Goal: Information Seeking & Learning: Learn about a topic

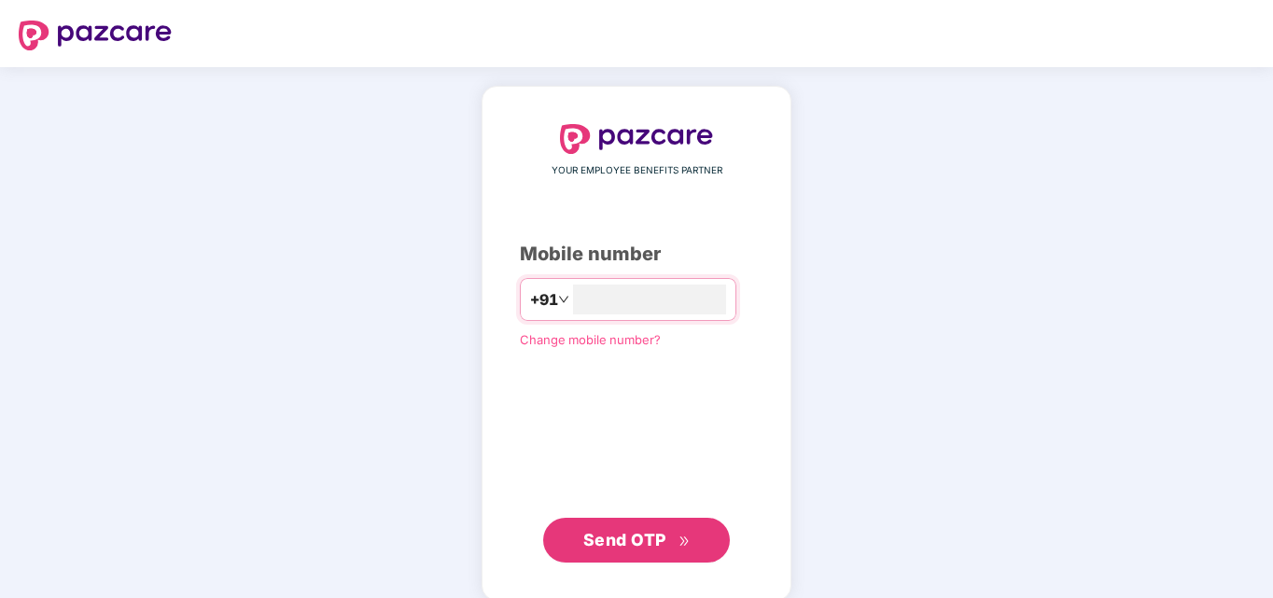
type input "**********"
click at [611, 542] on span "Send OTP" at bounding box center [624, 540] width 83 height 20
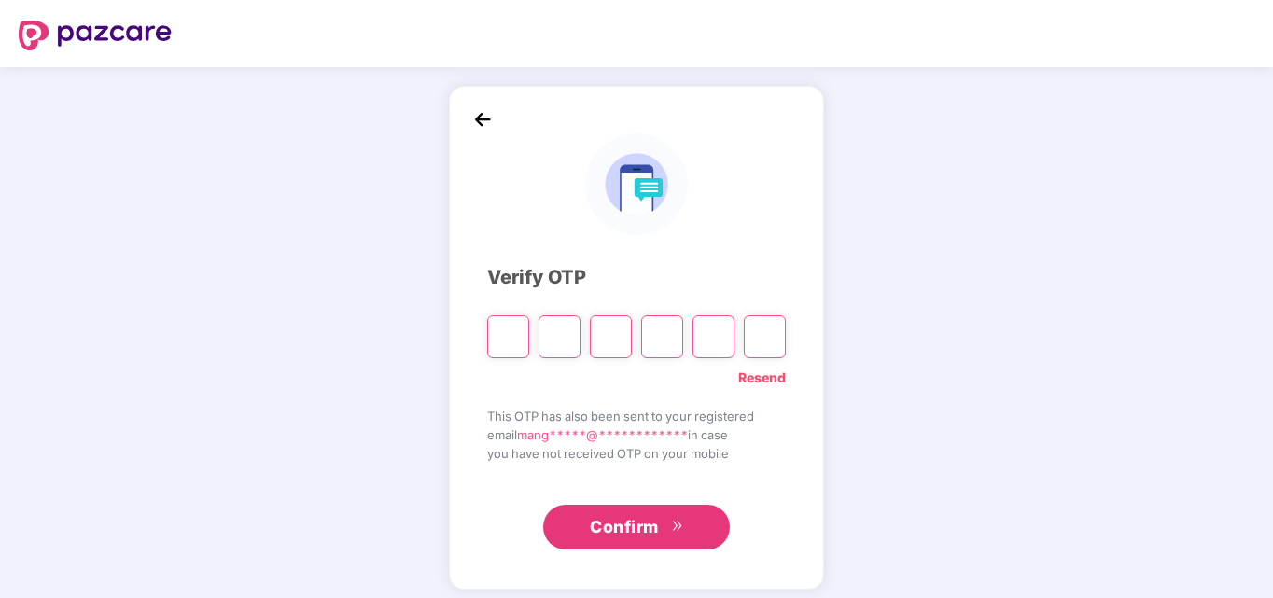
type input "*"
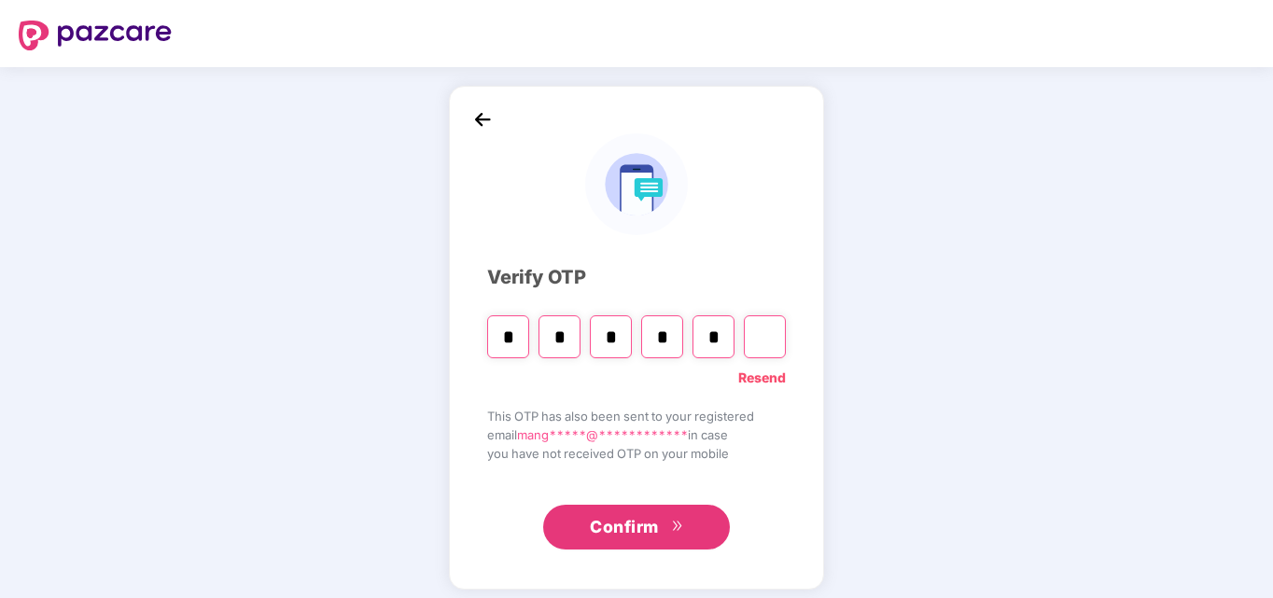
type input "*"
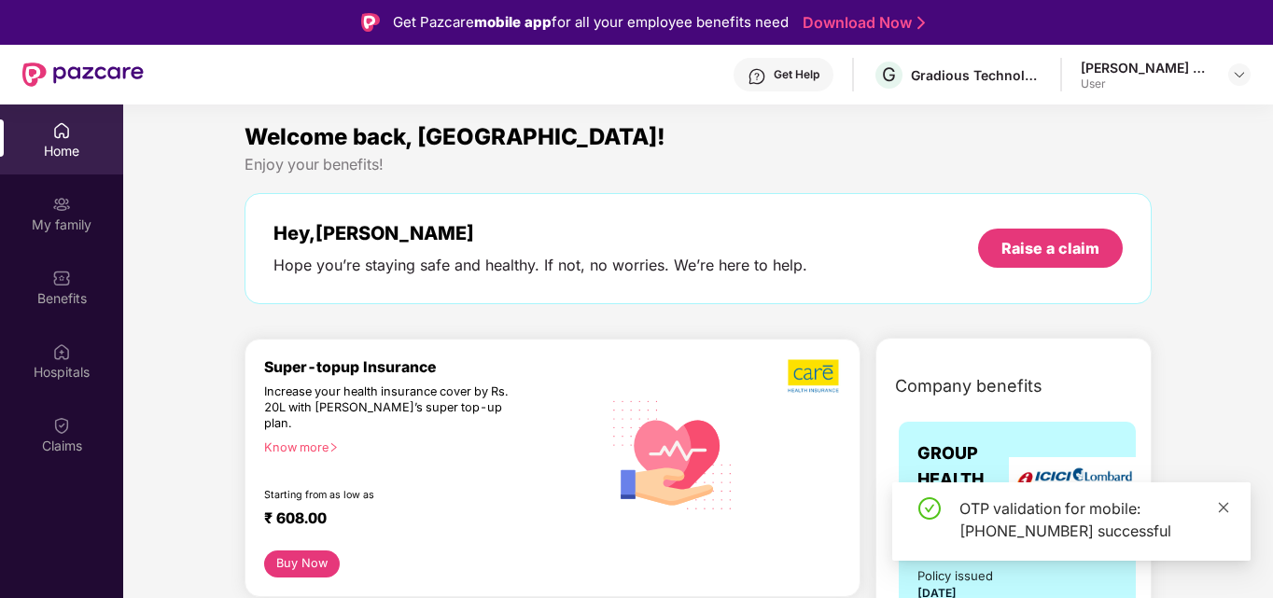
click at [1228, 504] on icon "close" at bounding box center [1224, 507] width 10 height 10
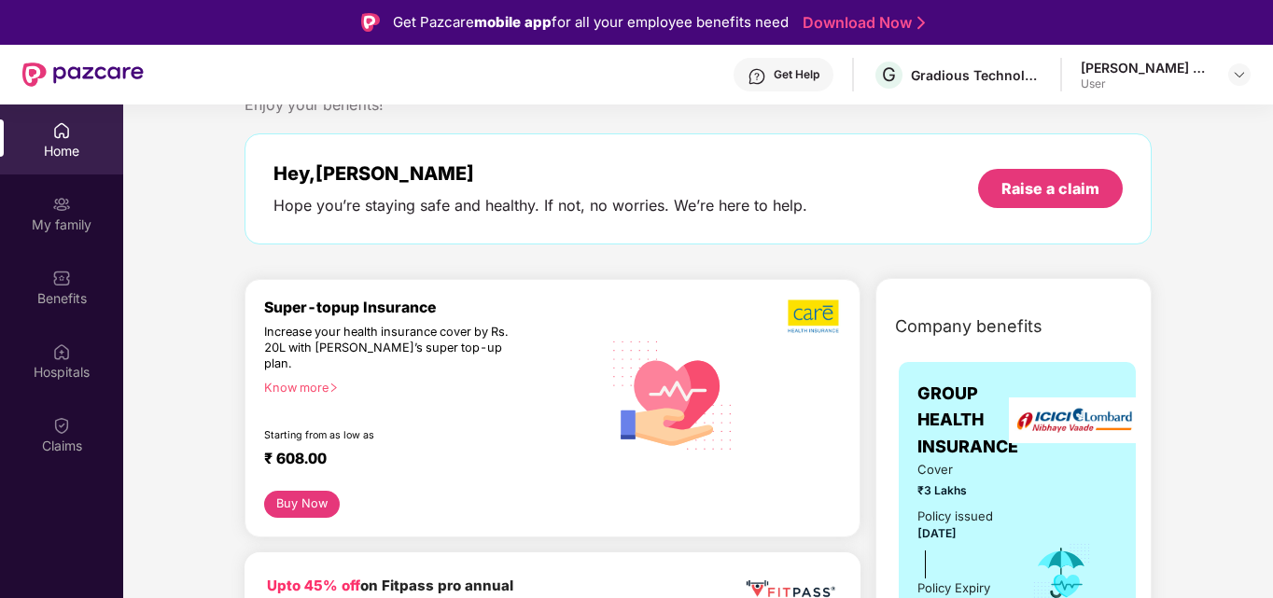
scroll to position [63, 0]
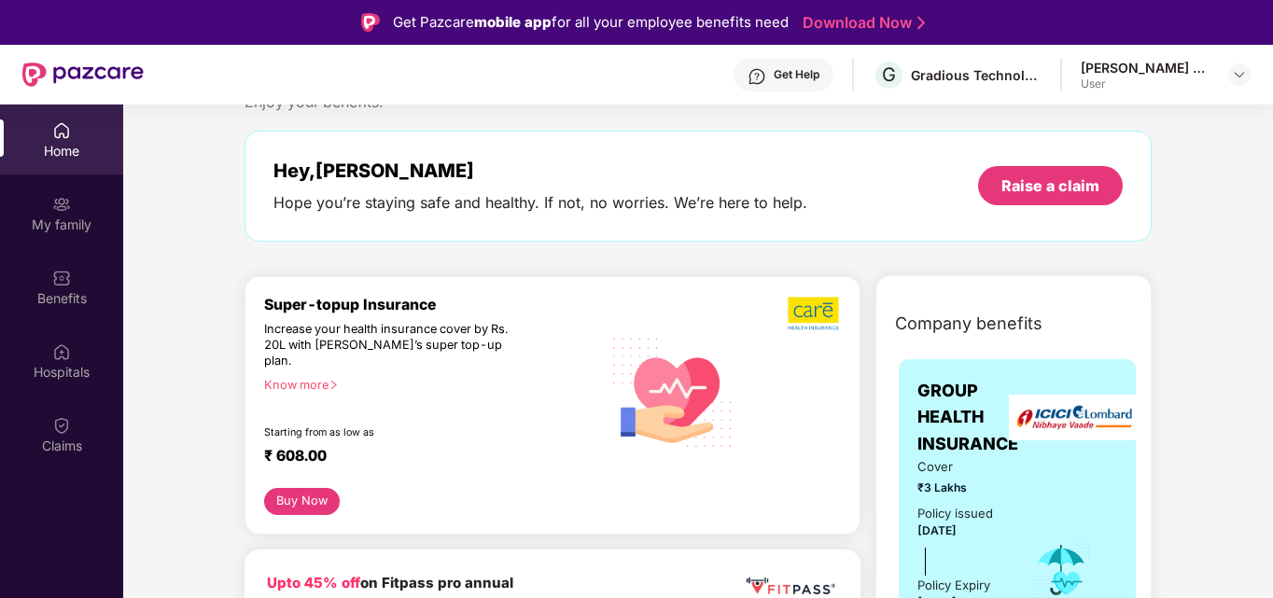
click at [432, 391] on div "Super-topup Insurance Increase your health insurance cover by Rs. 20L with [PER…" at bounding box center [432, 392] width 337 height 192
click at [373, 337] on div "Increase your health insurance cover by Rs. 20L with [PERSON_NAME]’s super top-…" at bounding box center [392, 346] width 256 height 48
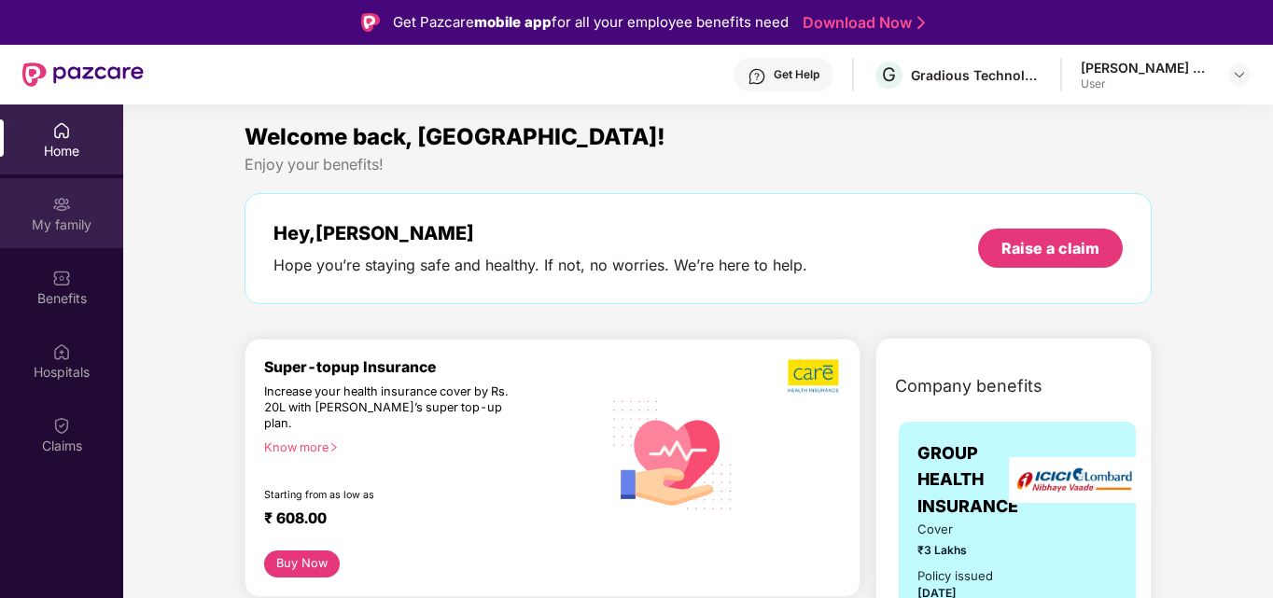
click at [58, 211] on img at bounding box center [61, 204] width 19 height 19
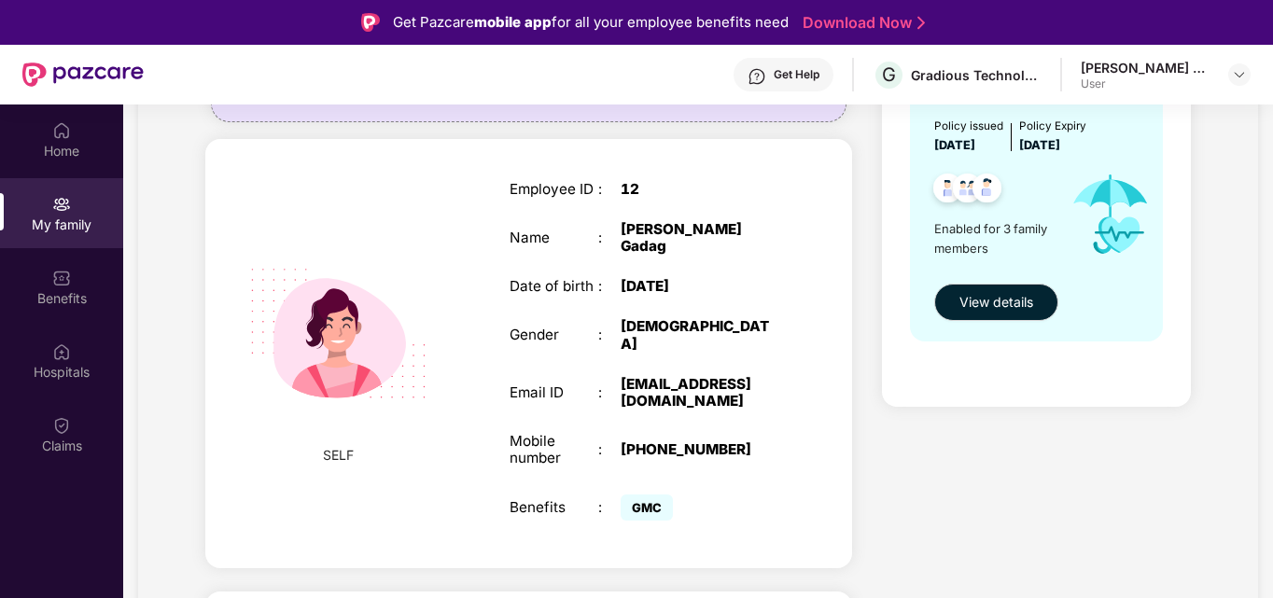
scroll to position [346, 0]
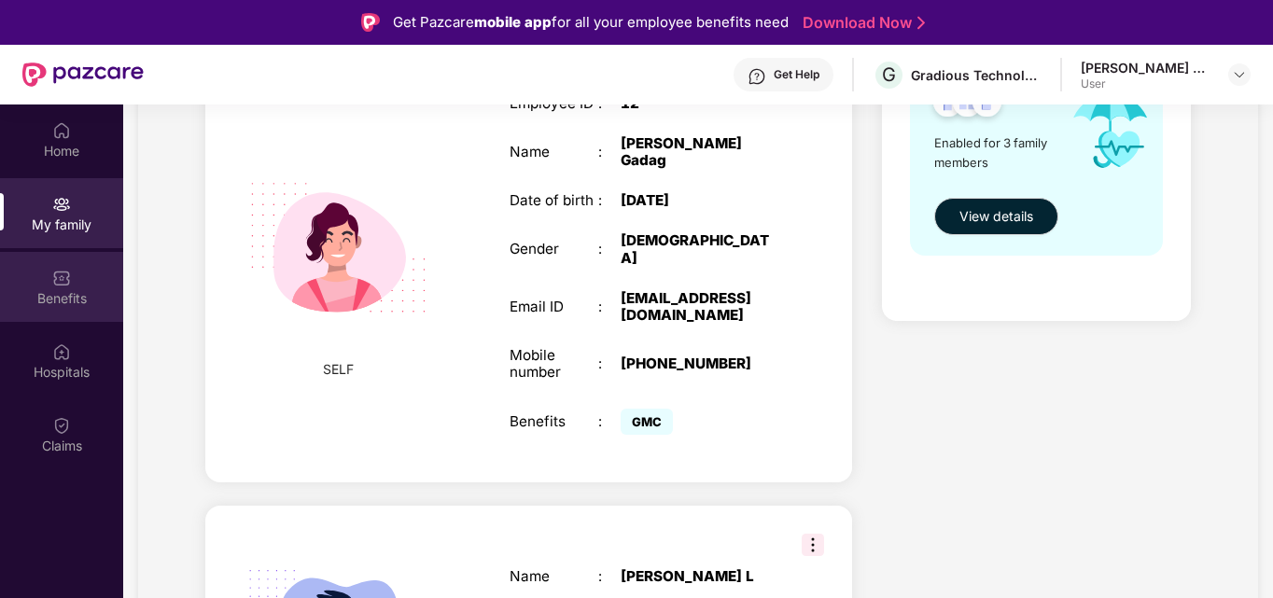
click at [65, 286] on img at bounding box center [61, 278] width 19 height 19
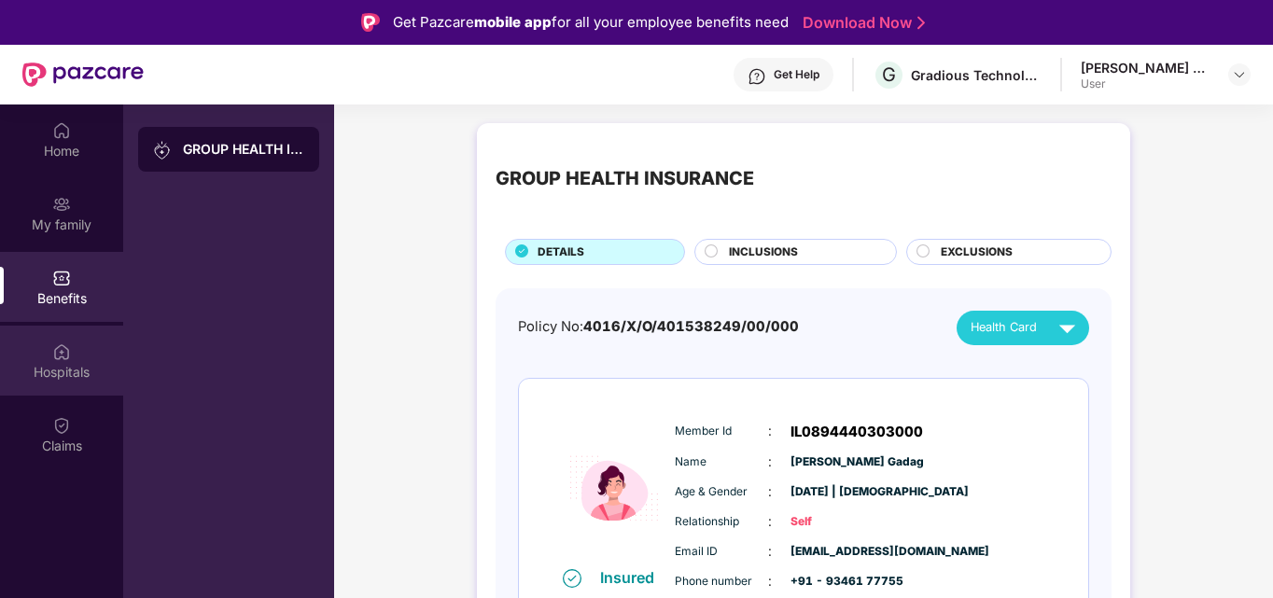
click at [60, 373] on div "Hospitals" at bounding box center [61, 372] width 123 height 19
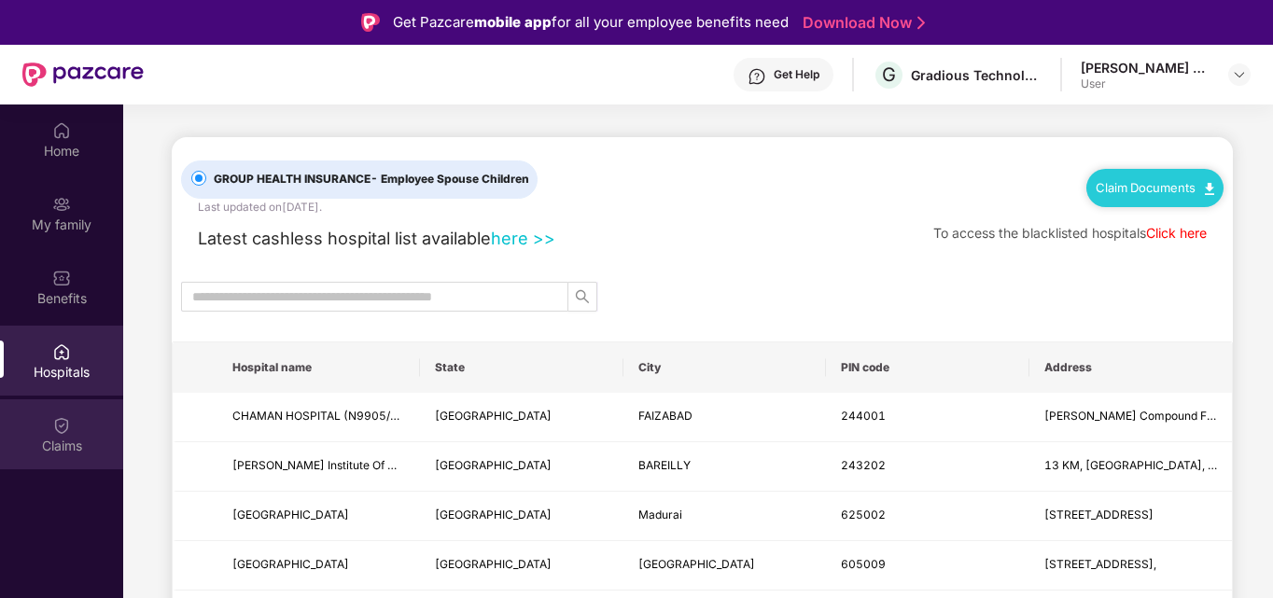
click at [59, 432] on img at bounding box center [61, 425] width 19 height 19
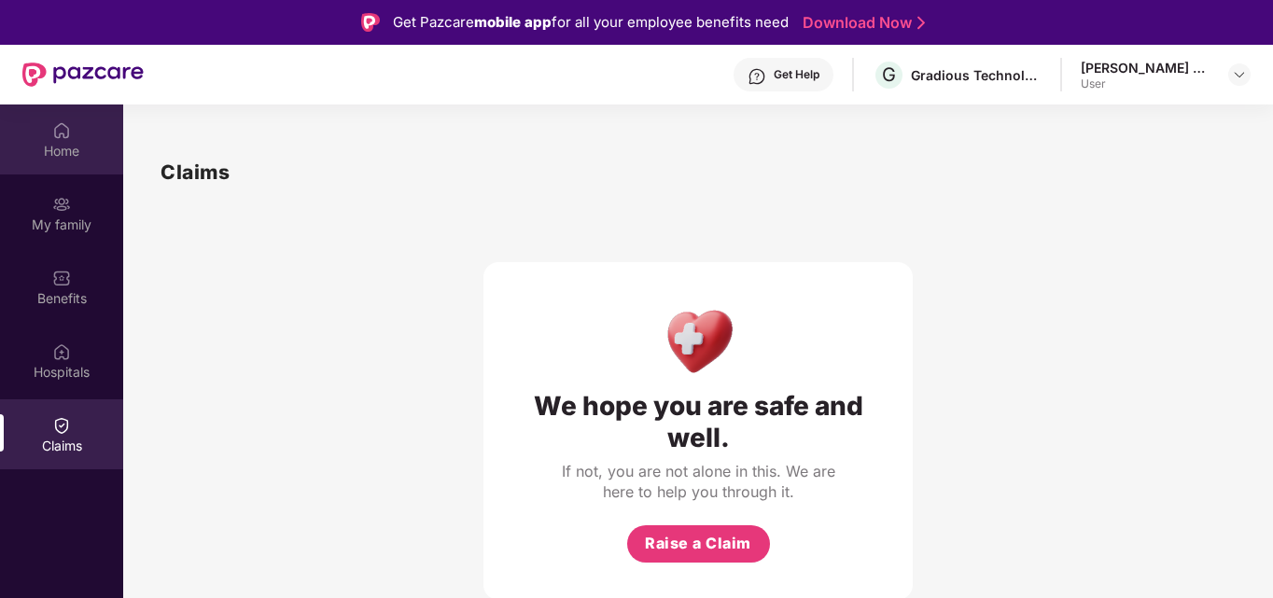
click at [81, 138] on div "Home" at bounding box center [61, 140] width 123 height 70
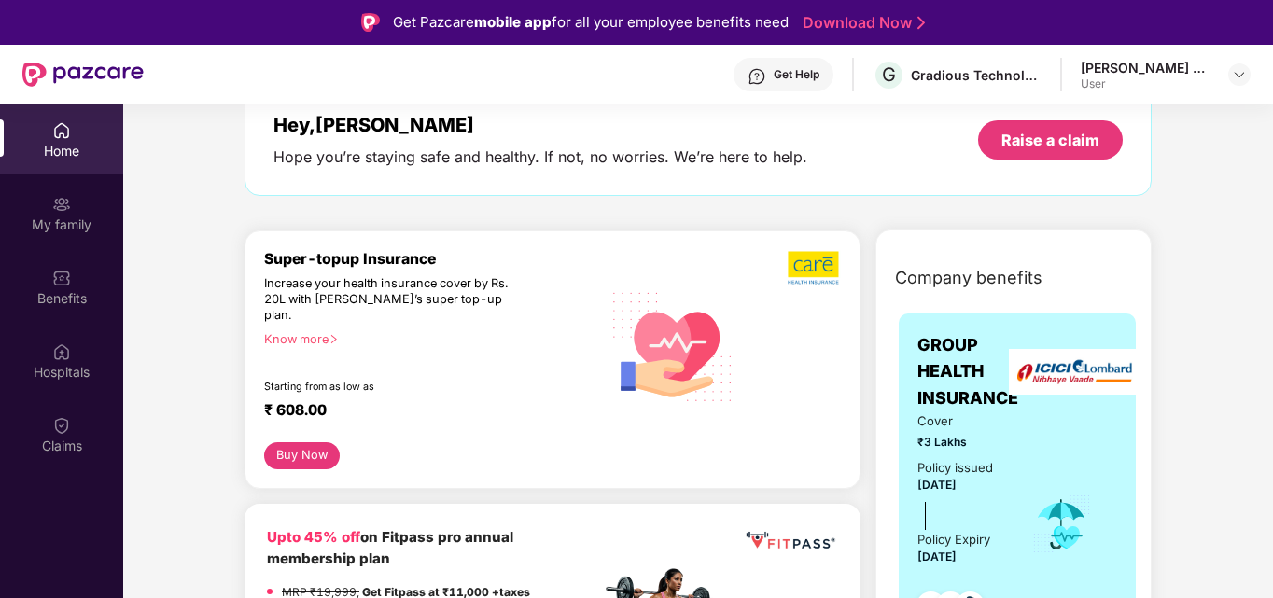
scroll to position [93, 0]
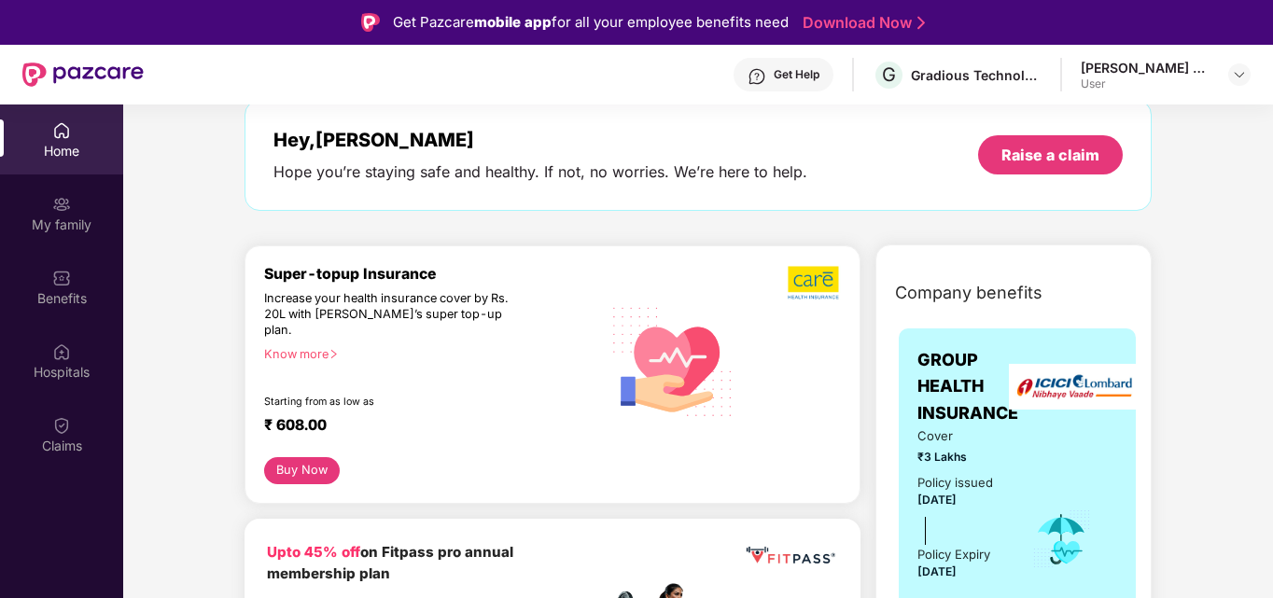
click at [322, 347] on div "Know more" at bounding box center [427, 353] width 326 height 13
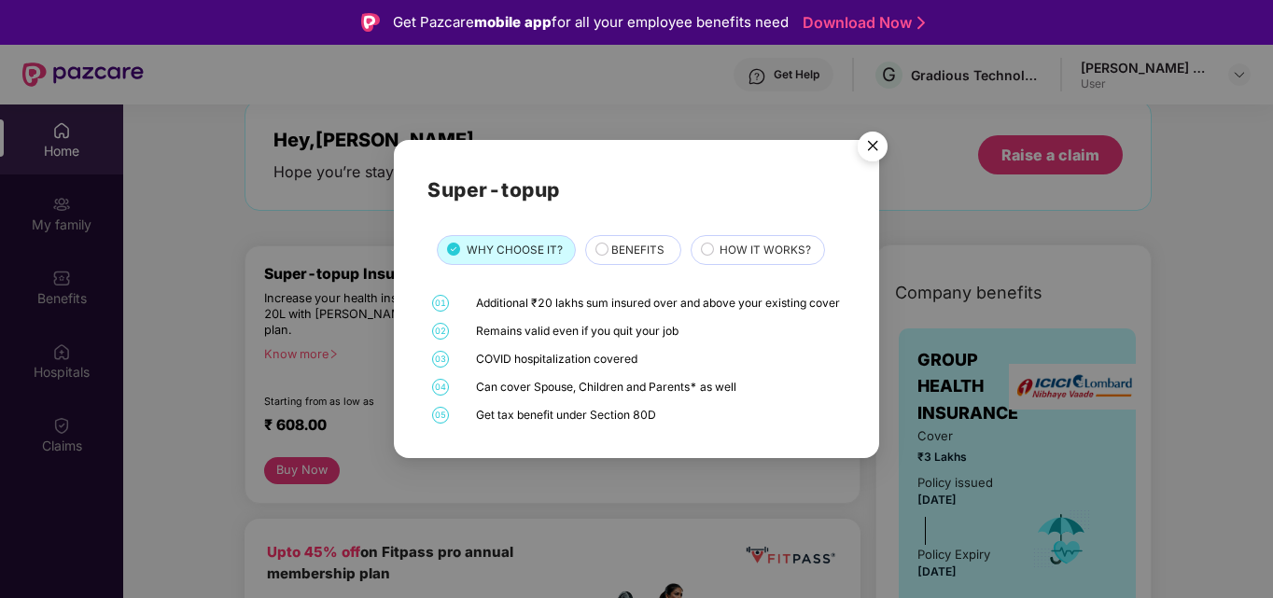
scroll to position [105, 0]
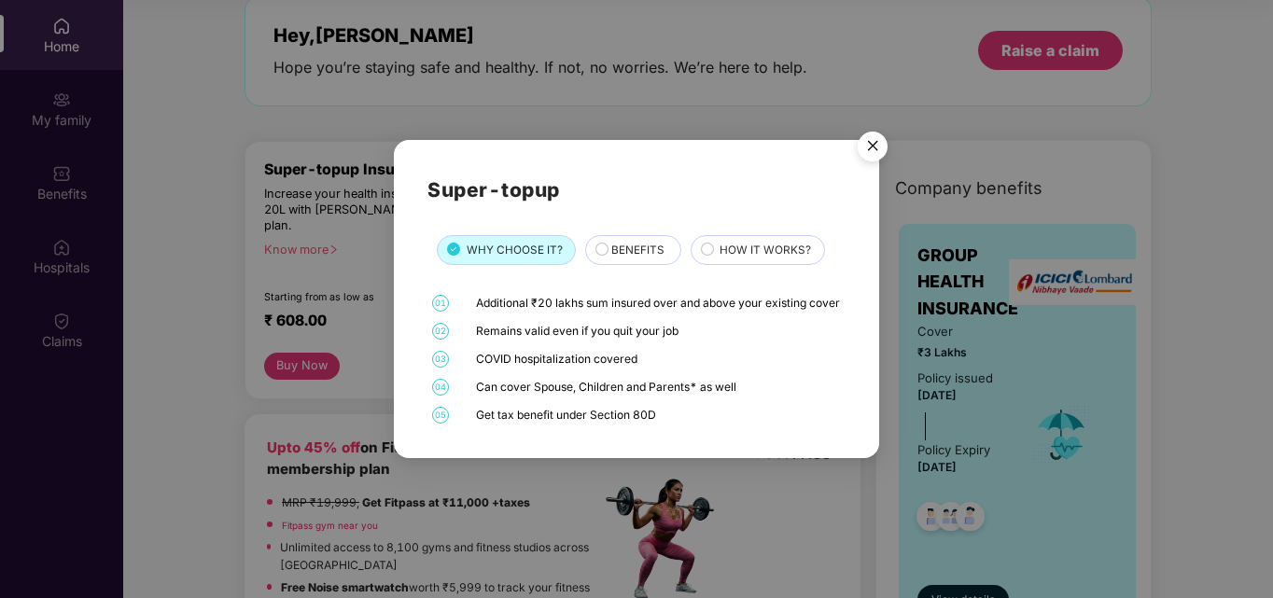
click at [602, 242] on div "BENEFITS" at bounding box center [636, 252] width 69 height 21
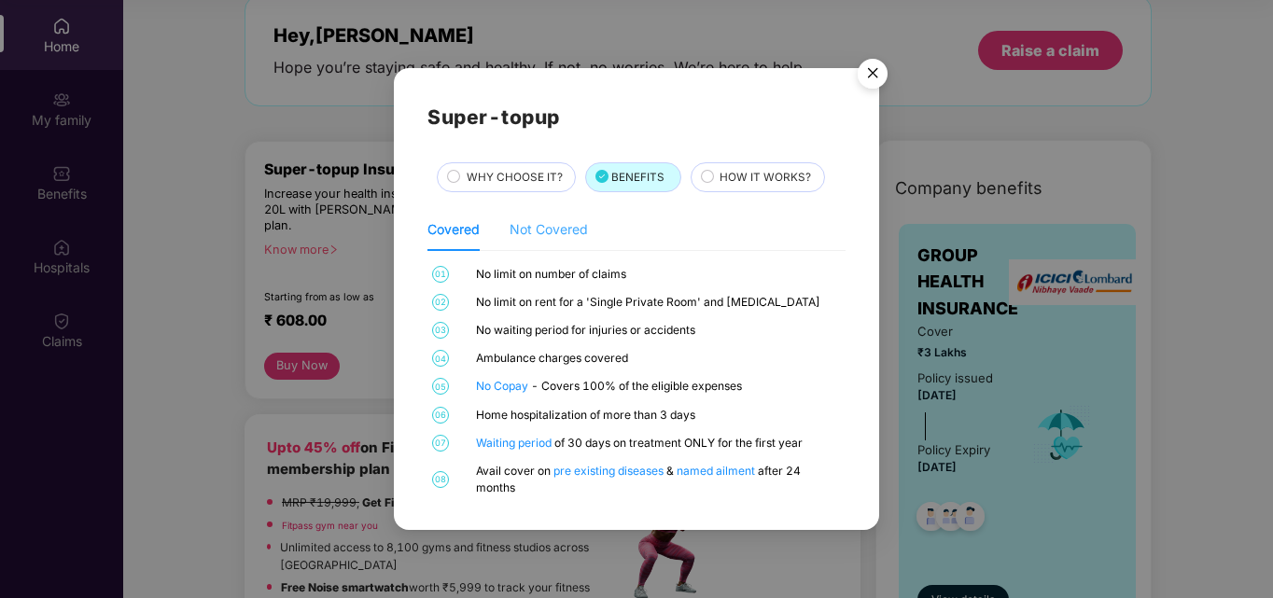
click at [563, 218] on div "Not Covered" at bounding box center [549, 229] width 78 height 43
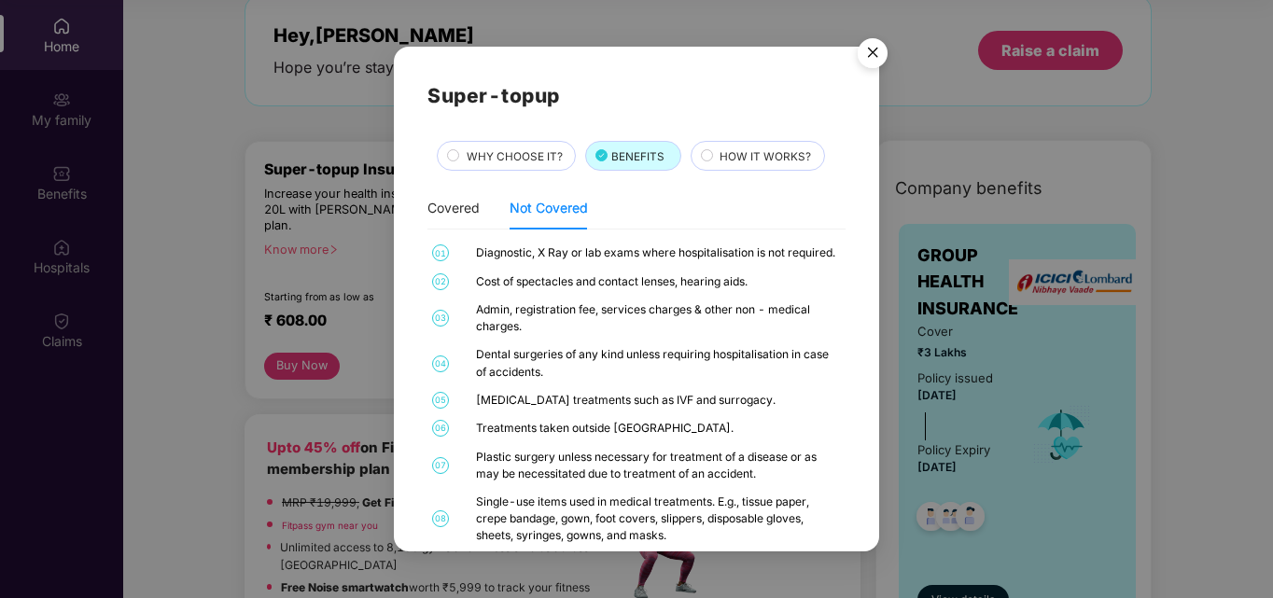
scroll to position [15, 0]
click at [458, 218] on div "Covered" at bounding box center [454, 208] width 52 height 21
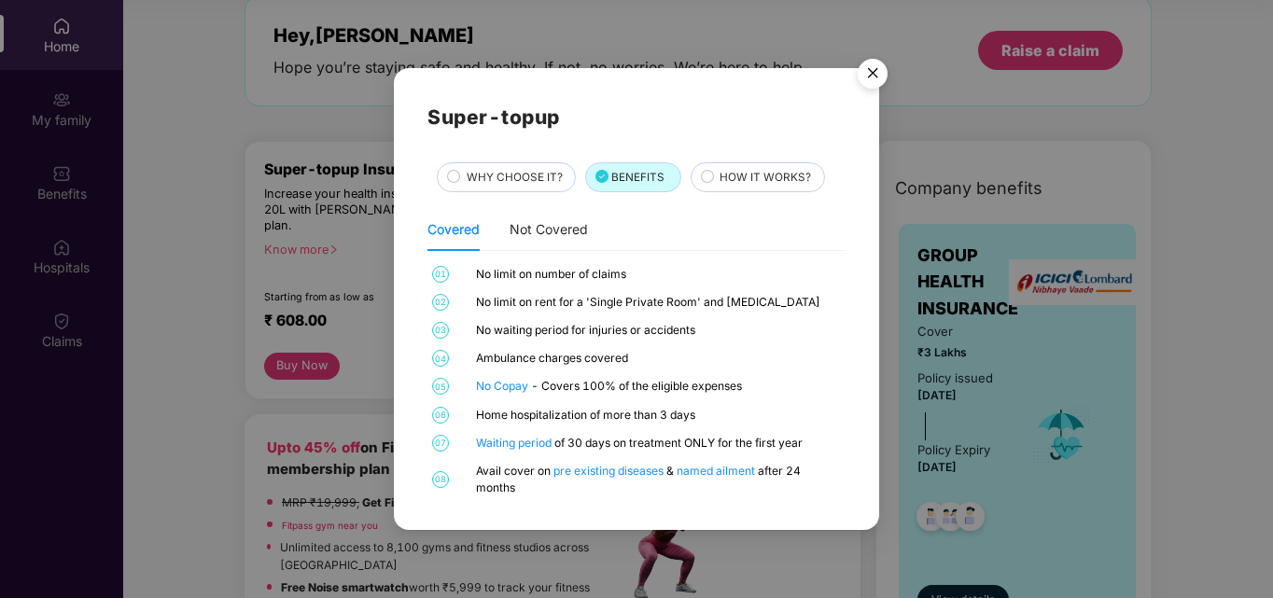
click at [742, 175] on span "HOW IT WORKS?" at bounding box center [765, 178] width 91 height 18
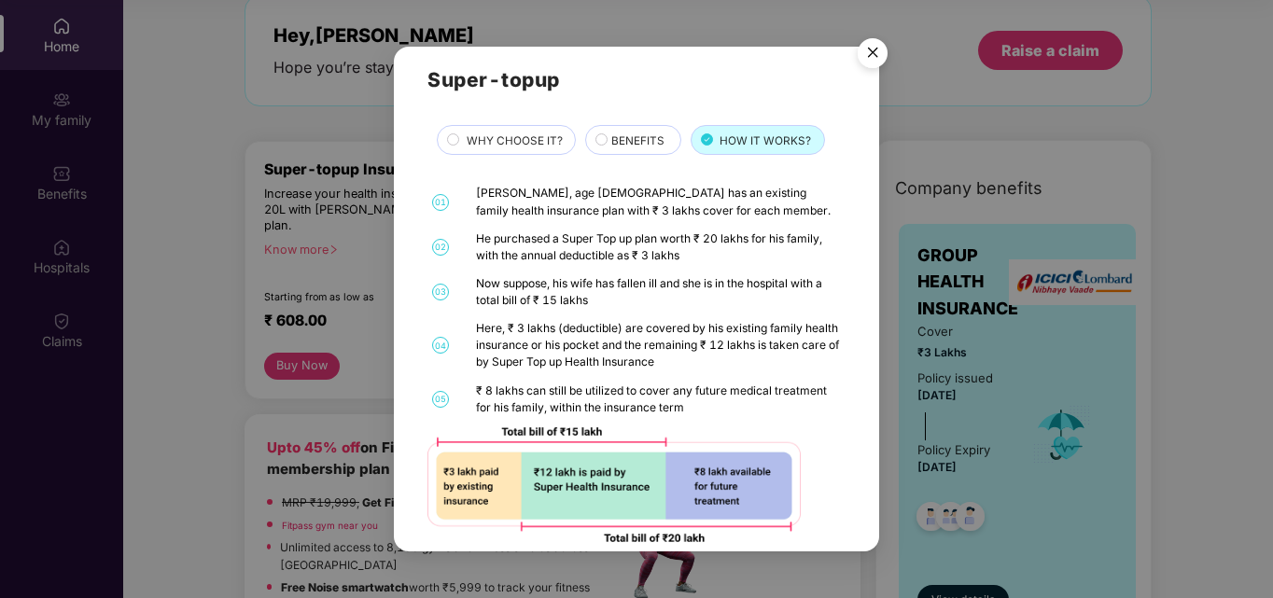
scroll to position [40, 0]
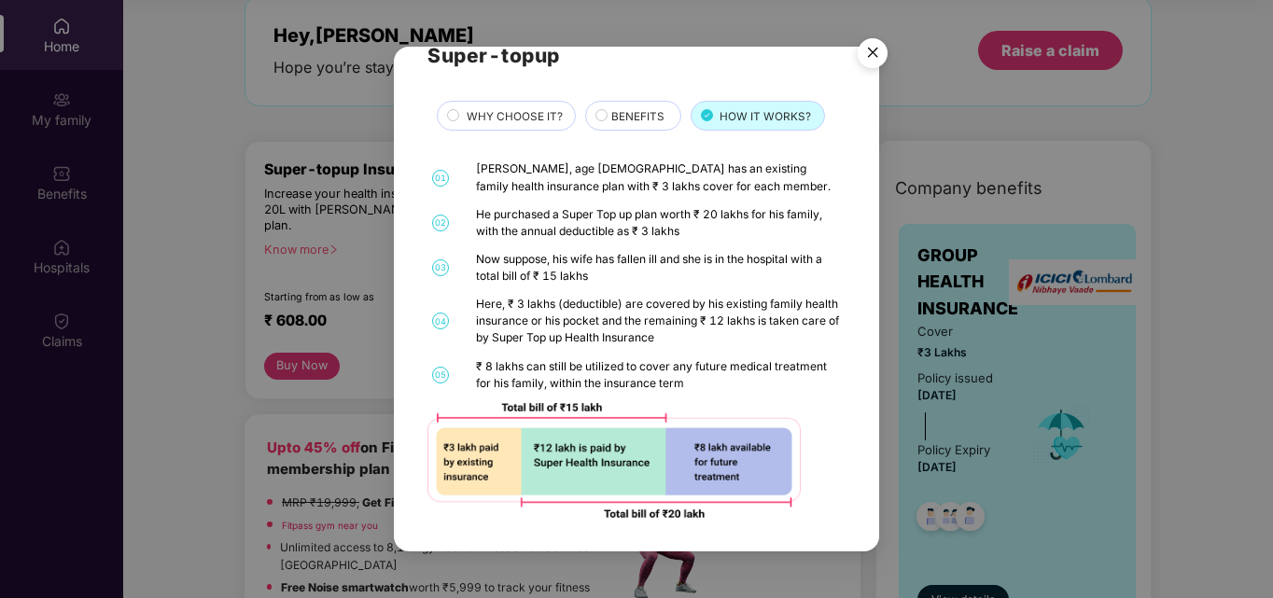
click at [874, 57] on img "Close" at bounding box center [873, 56] width 52 height 52
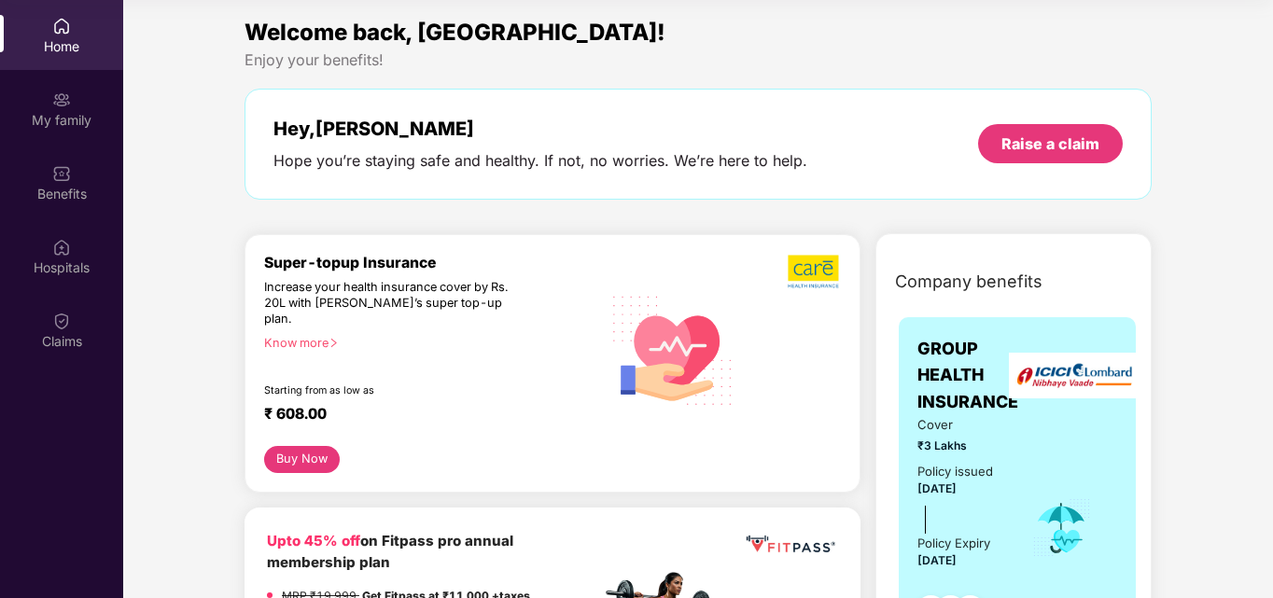
scroll to position [0, 0]
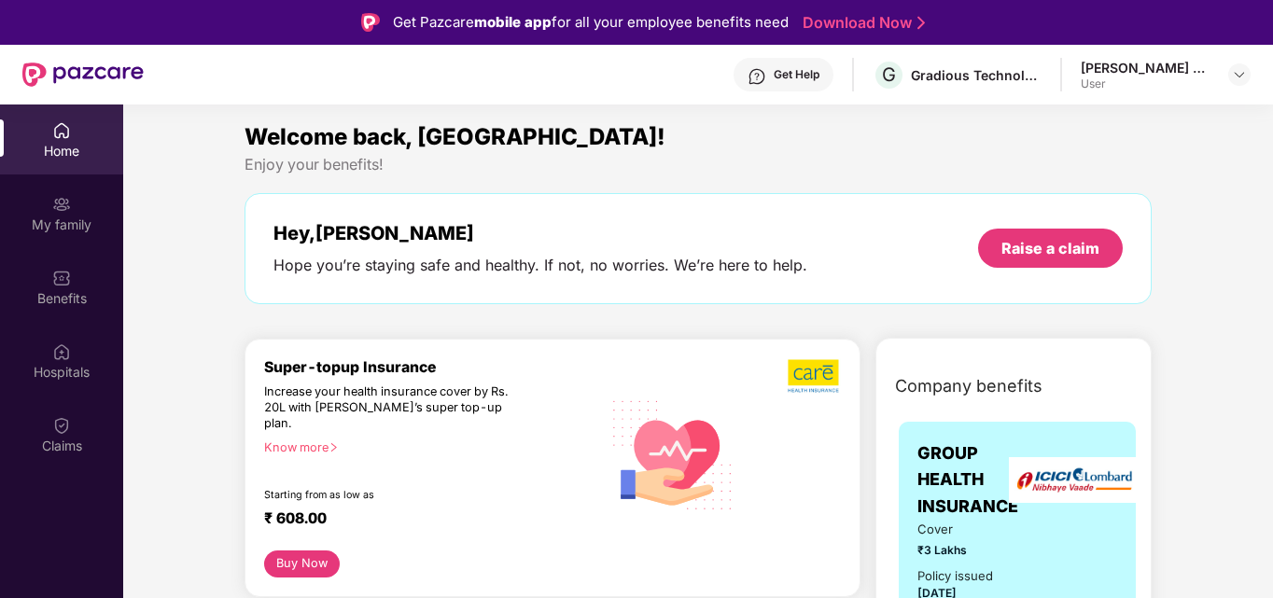
click at [785, 77] on div "Get Help" at bounding box center [797, 74] width 46 height 15
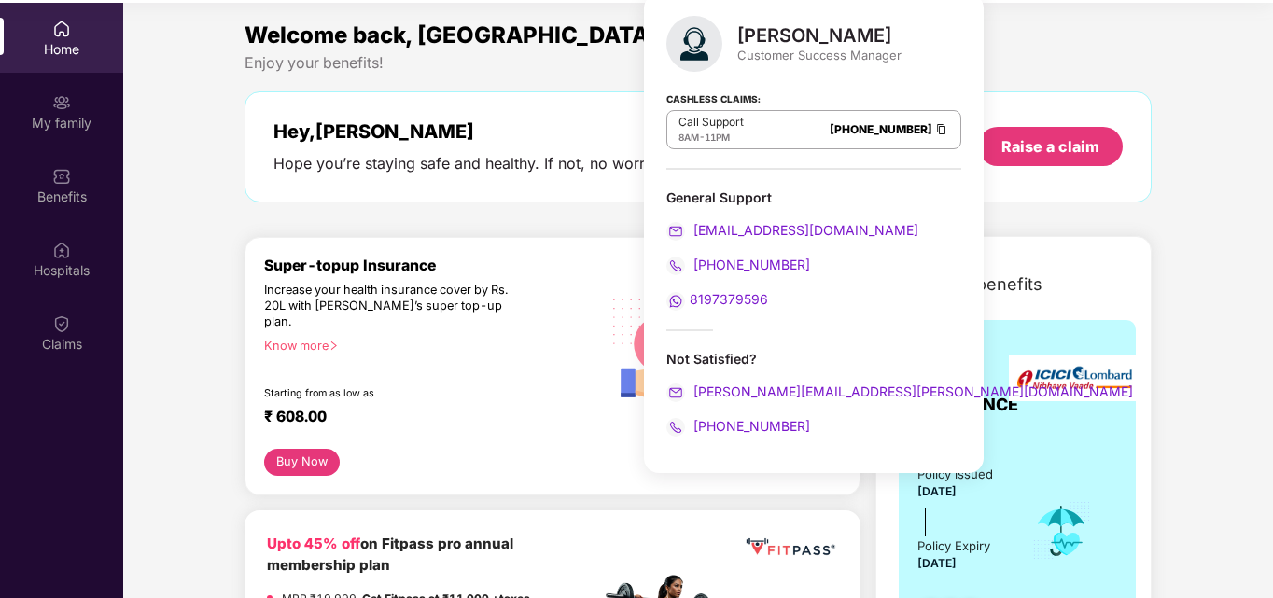
scroll to position [105, 0]
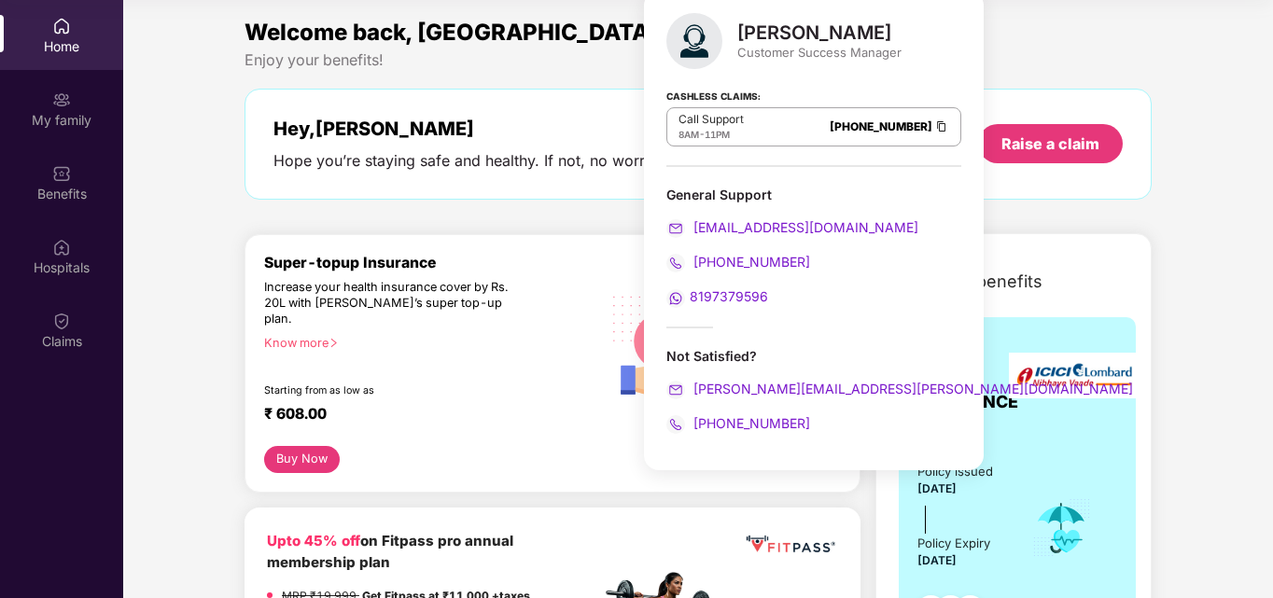
click at [964, 210] on div "Welcome back, [GEOGRAPHIC_DATA]! Enjoy your benefits! Hey, [PERSON_NAME] you’re…" at bounding box center [698, 117] width 922 height 204
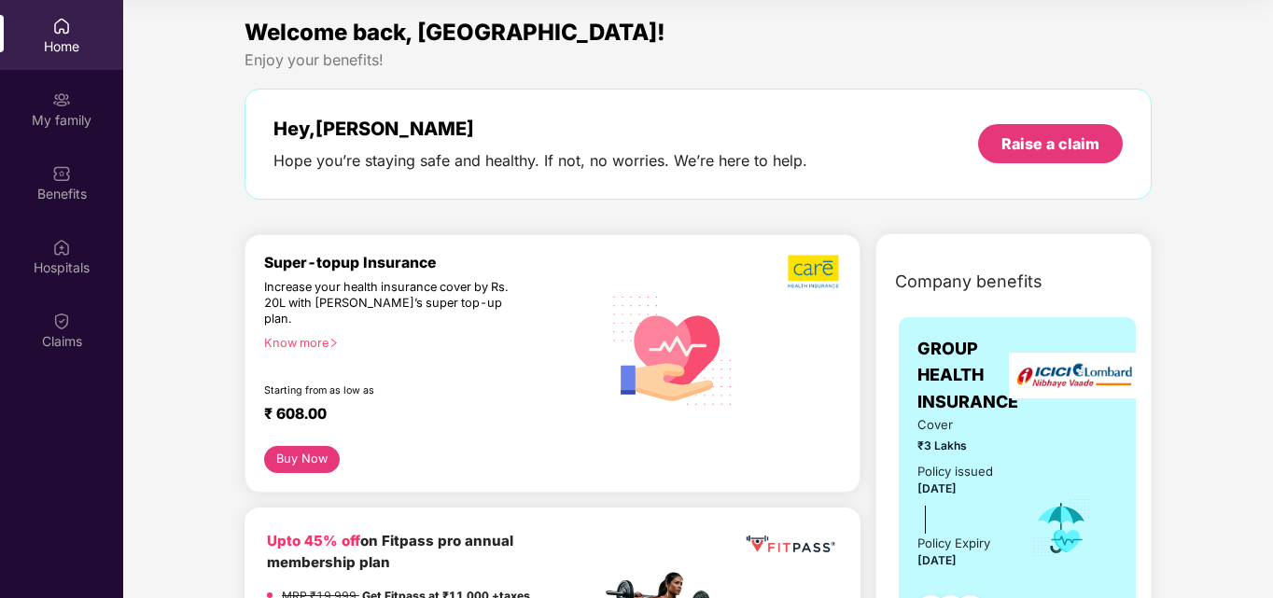
scroll to position [0, 0]
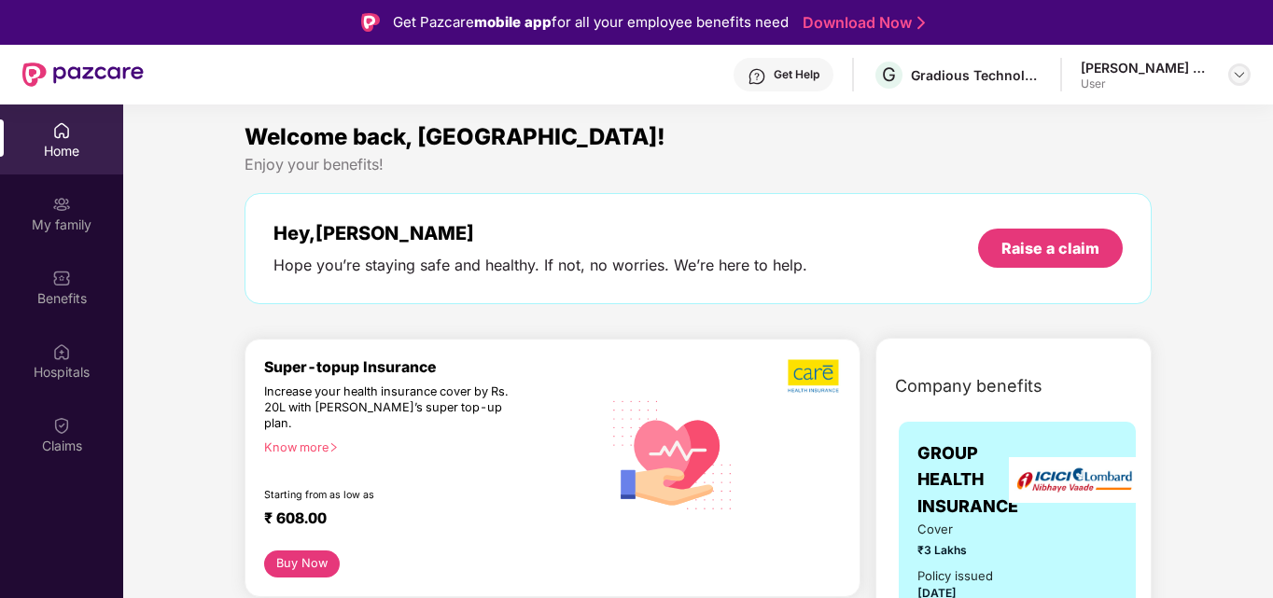
click at [1243, 74] on img at bounding box center [1239, 74] width 15 height 15
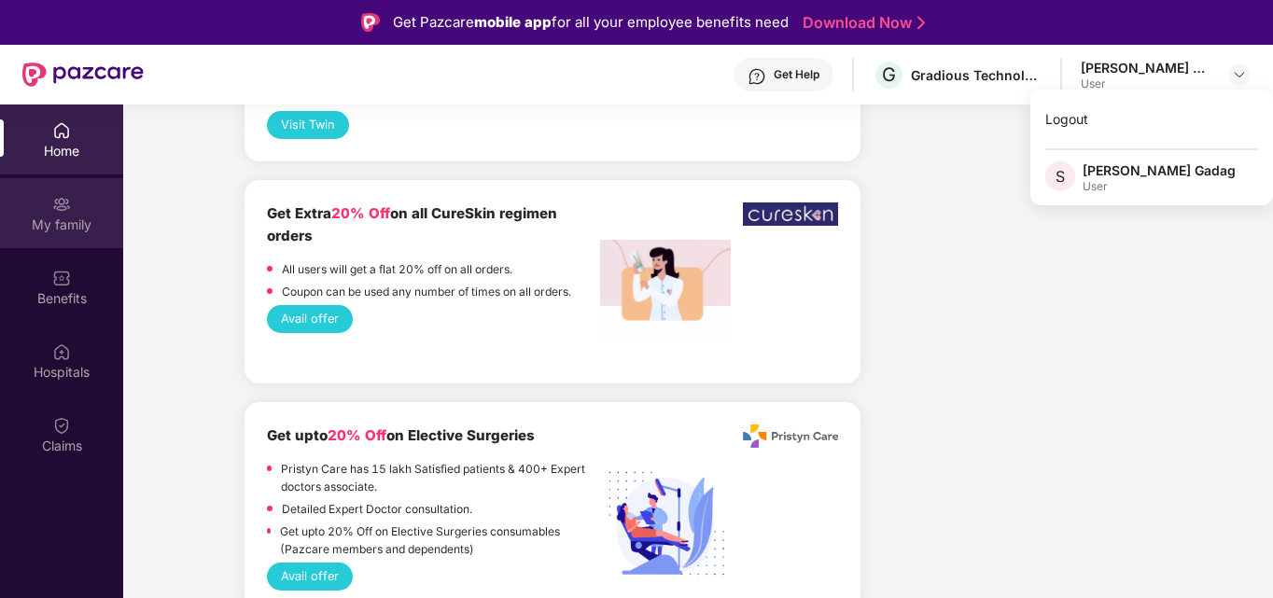
scroll to position [2528, 0]
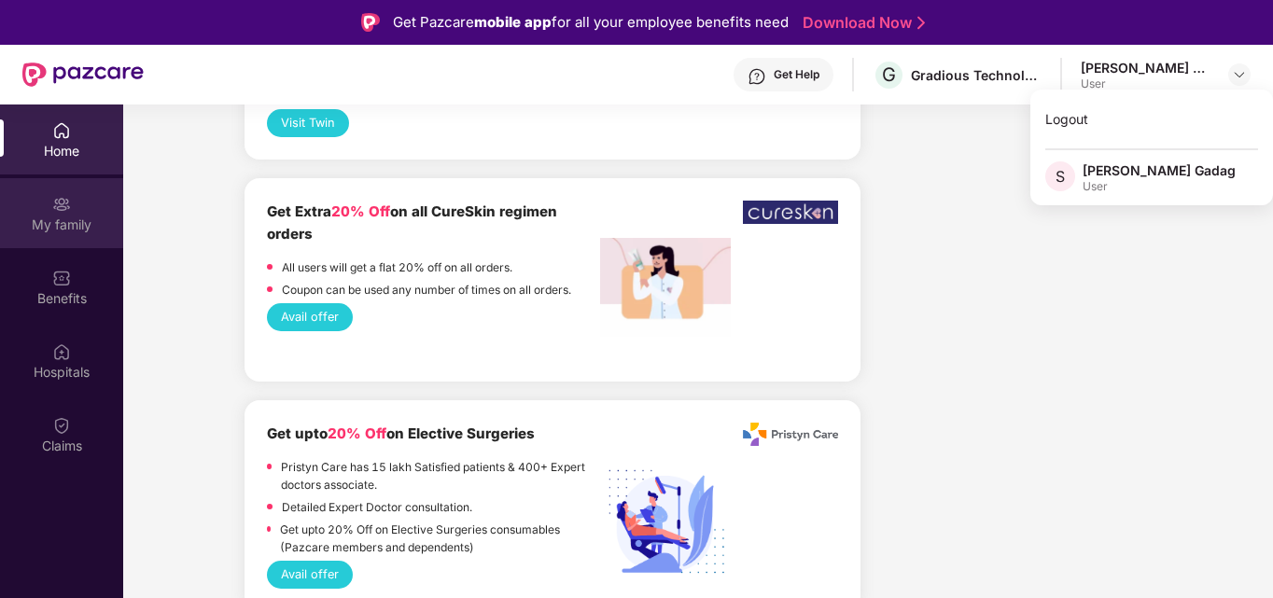
click at [63, 217] on div "My family" at bounding box center [61, 225] width 123 height 19
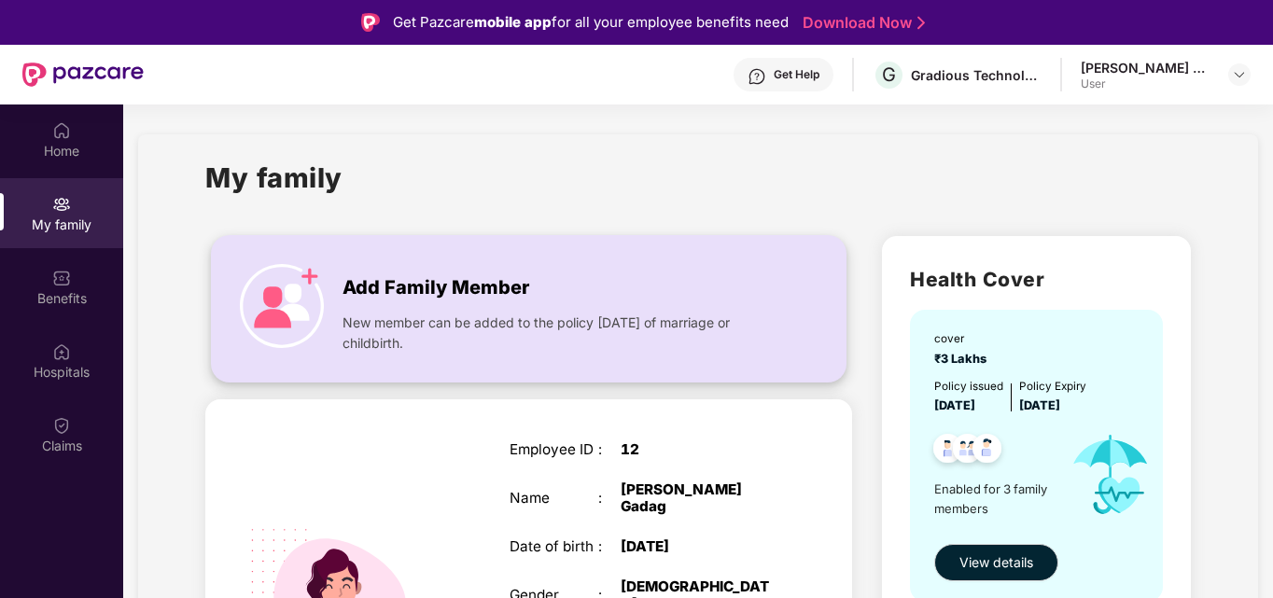
click at [474, 321] on span "New member can be added to the policy [DATE] of marriage or childbirth." at bounding box center [559, 333] width 433 height 41
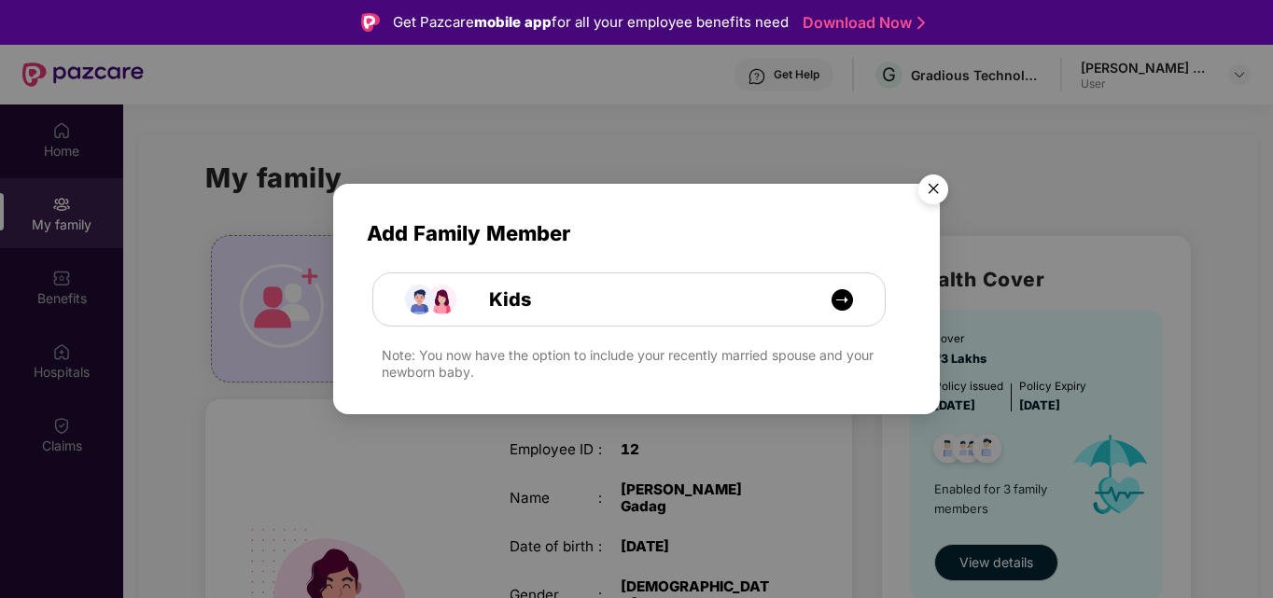
scroll to position [31, 0]
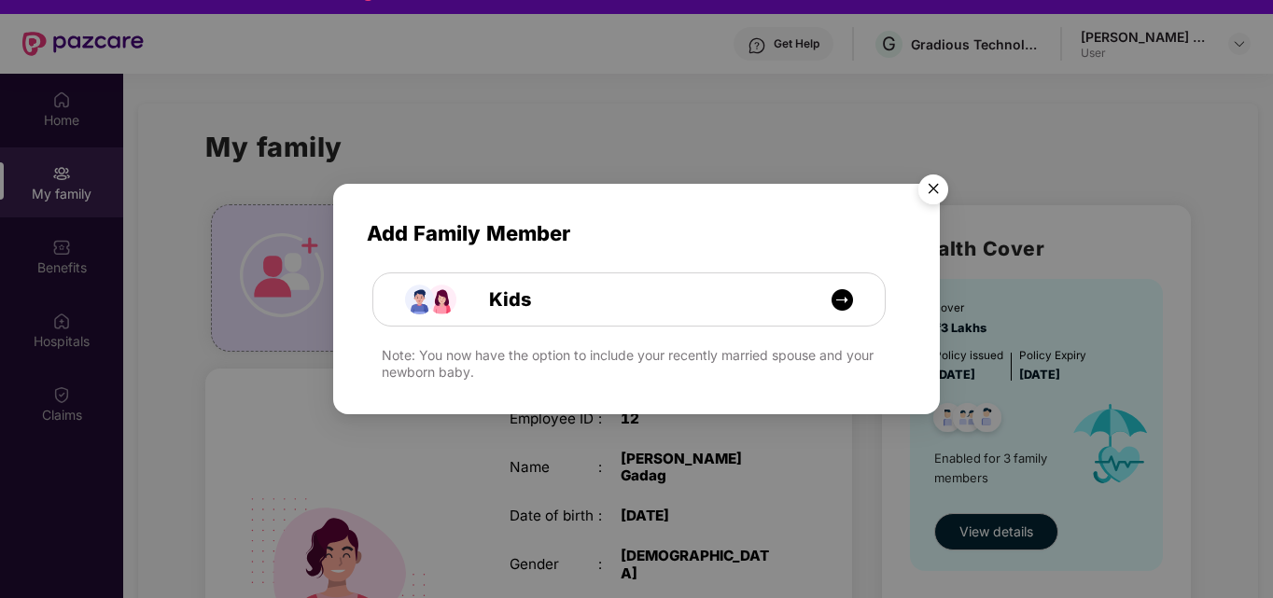
click at [936, 202] on img "Close" at bounding box center [933, 192] width 52 height 52
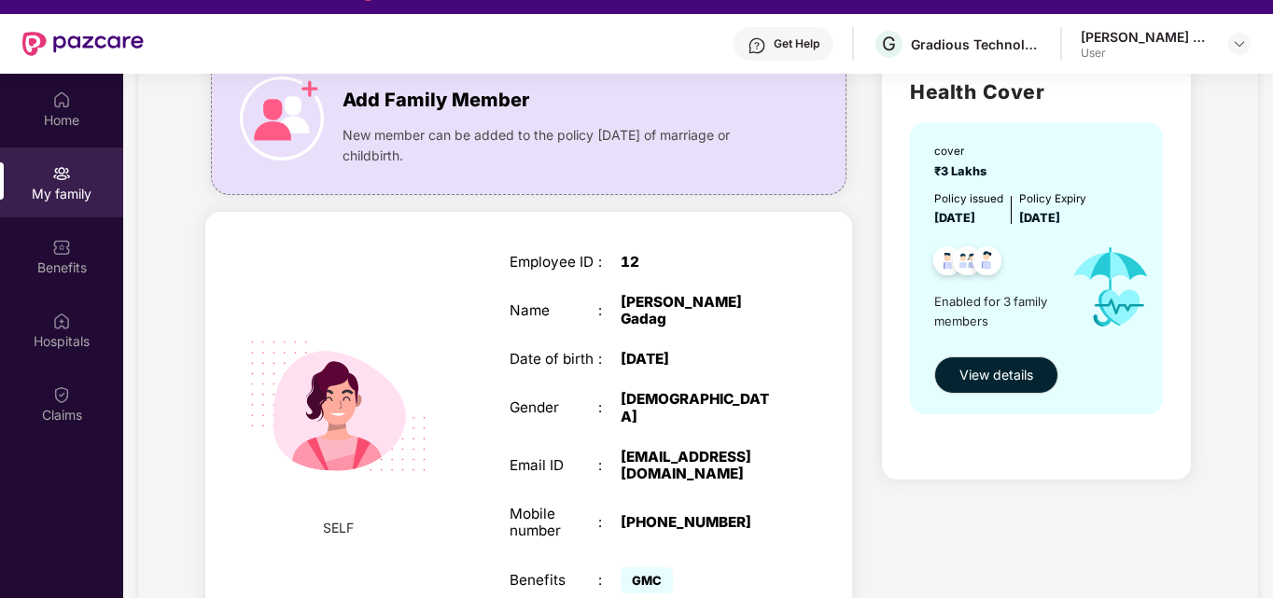
scroll to position [171, 0]
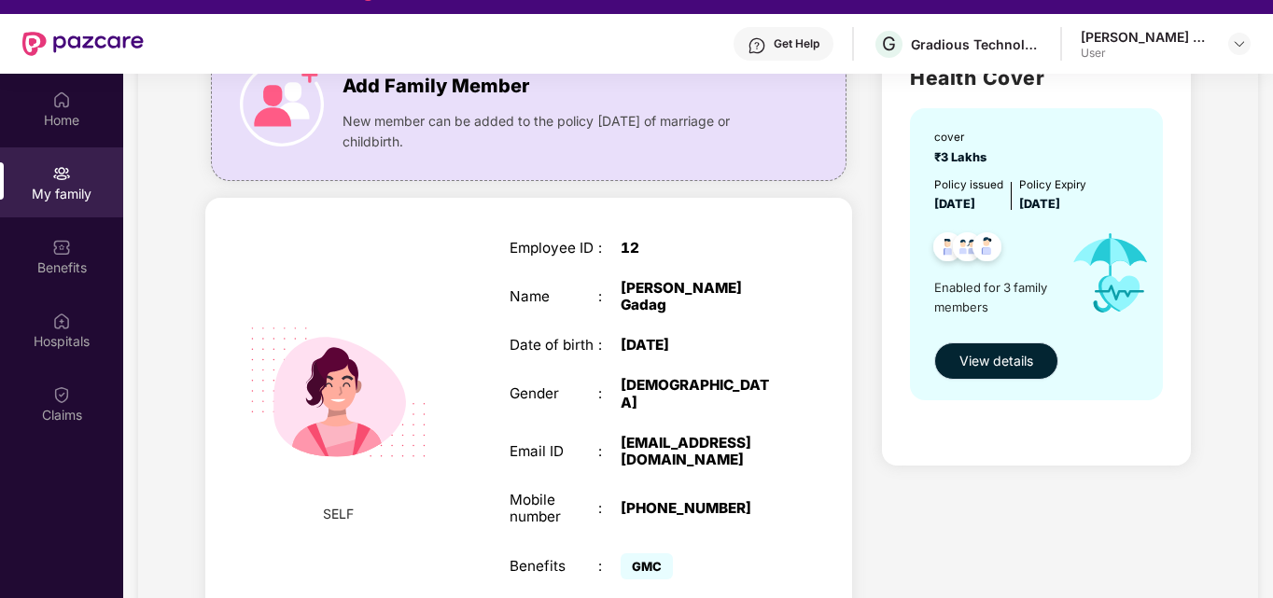
click at [980, 357] on span "View details" at bounding box center [997, 361] width 74 height 21
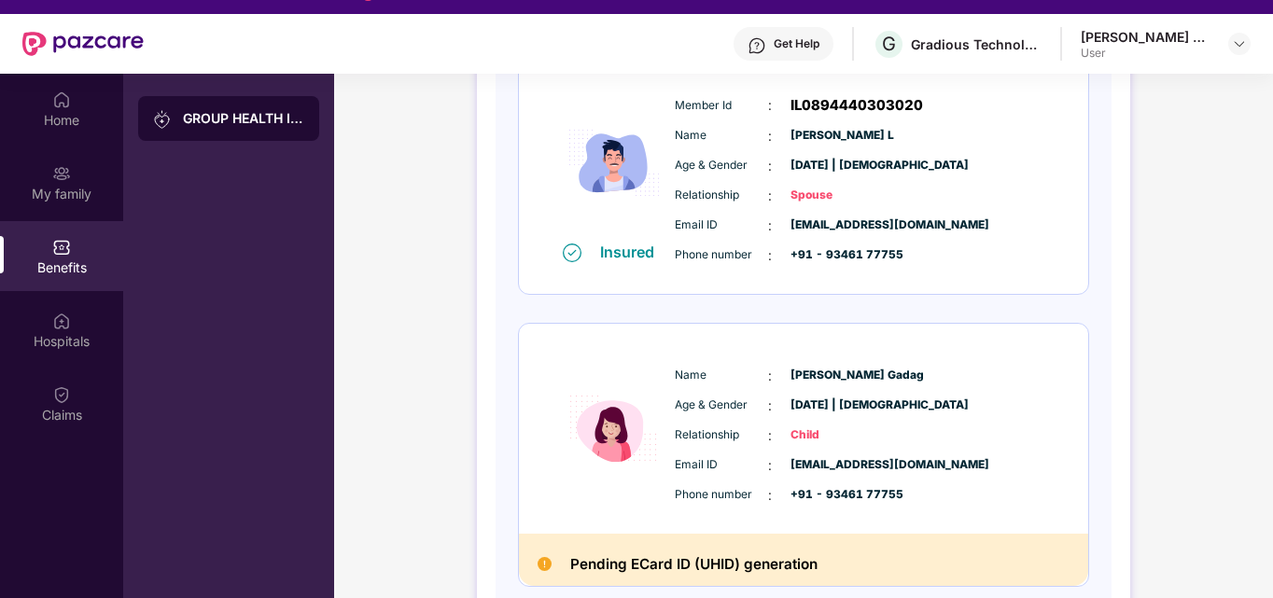
scroll to position [597, 0]
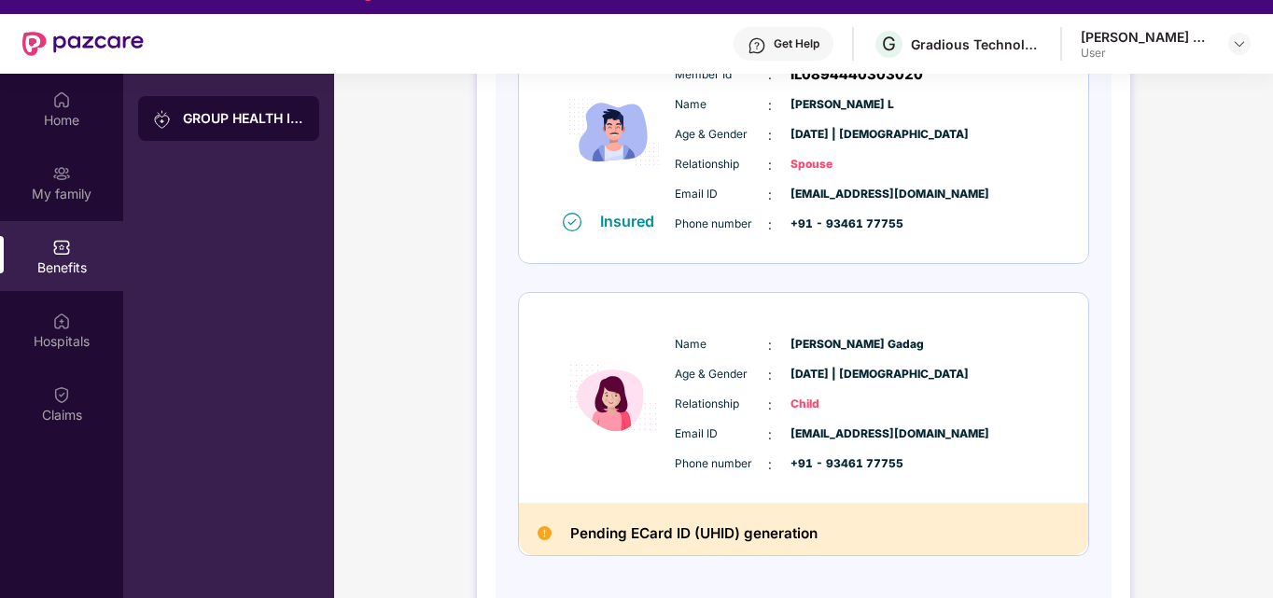
click at [743, 541] on h2 "Pending ECard ID (UHID) generation" at bounding box center [693, 534] width 247 height 24
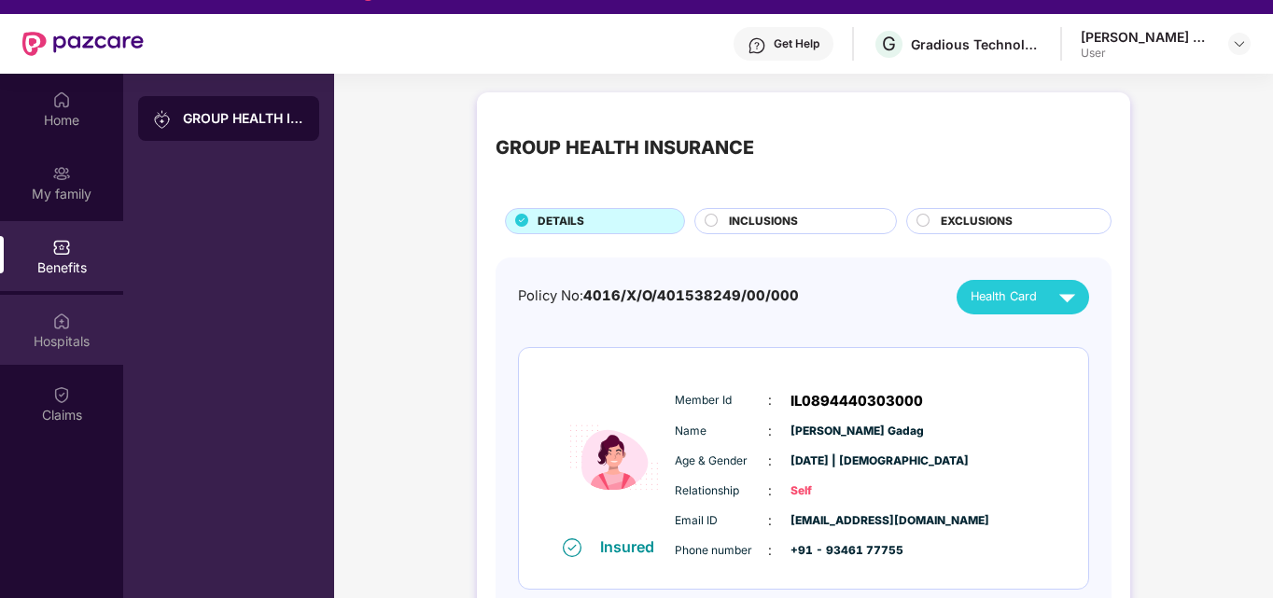
click at [60, 327] on img at bounding box center [61, 321] width 19 height 19
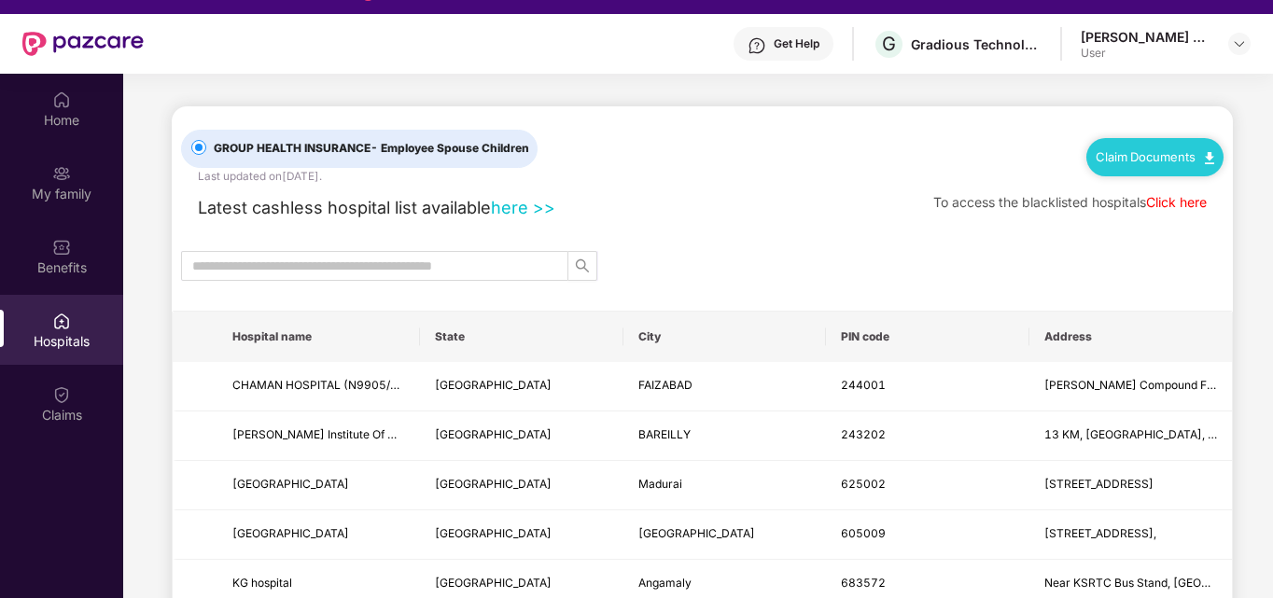
click at [778, 35] on div "Get Help" at bounding box center [784, 44] width 100 height 34
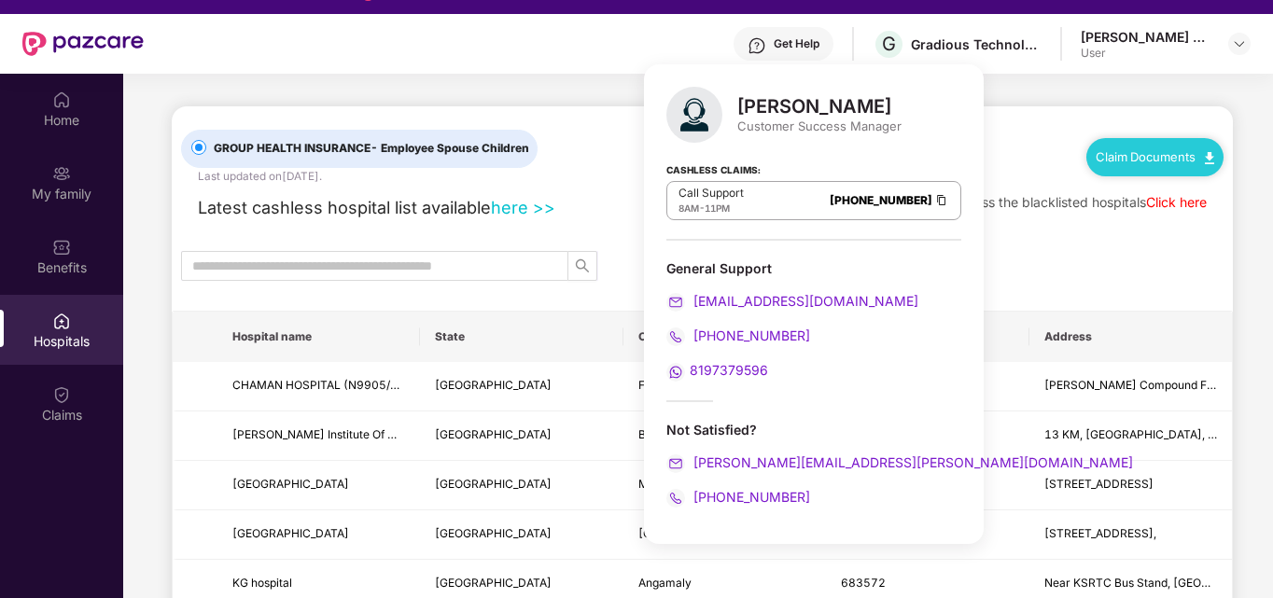
click at [353, 110] on div "GROUP HEALTH INSURANCE - Employee Spouse Children Last updated on [DATE] ." at bounding box center [382, 145] width 403 height 78
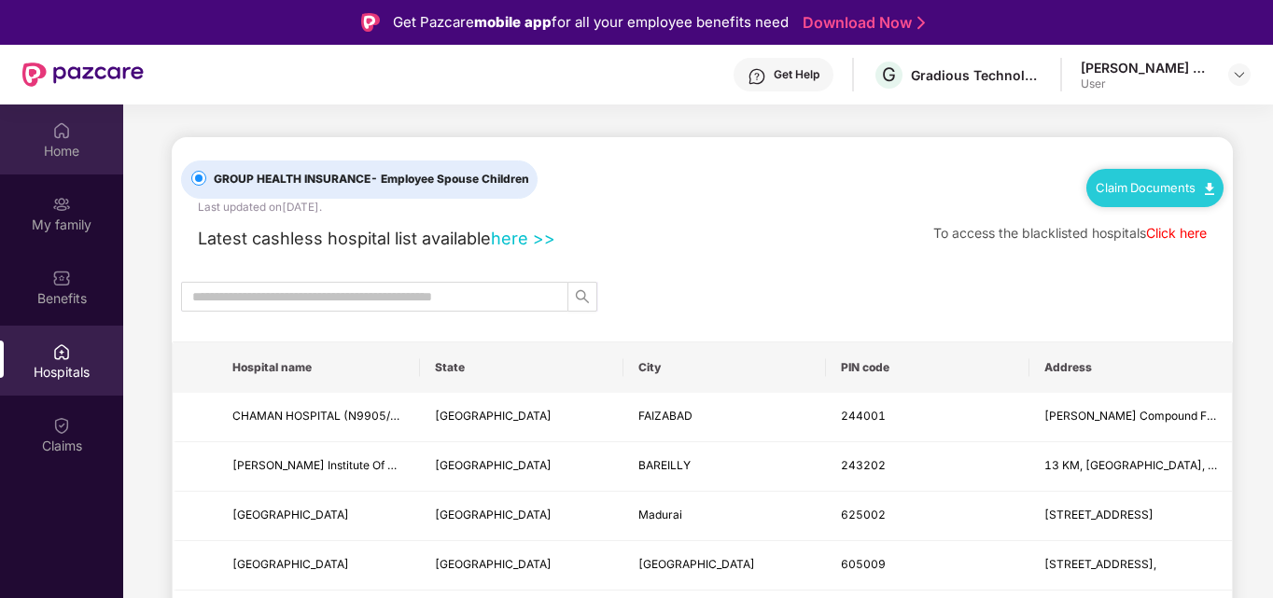
click at [49, 150] on div "Home" at bounding box center [61, 151] width 123 height 19
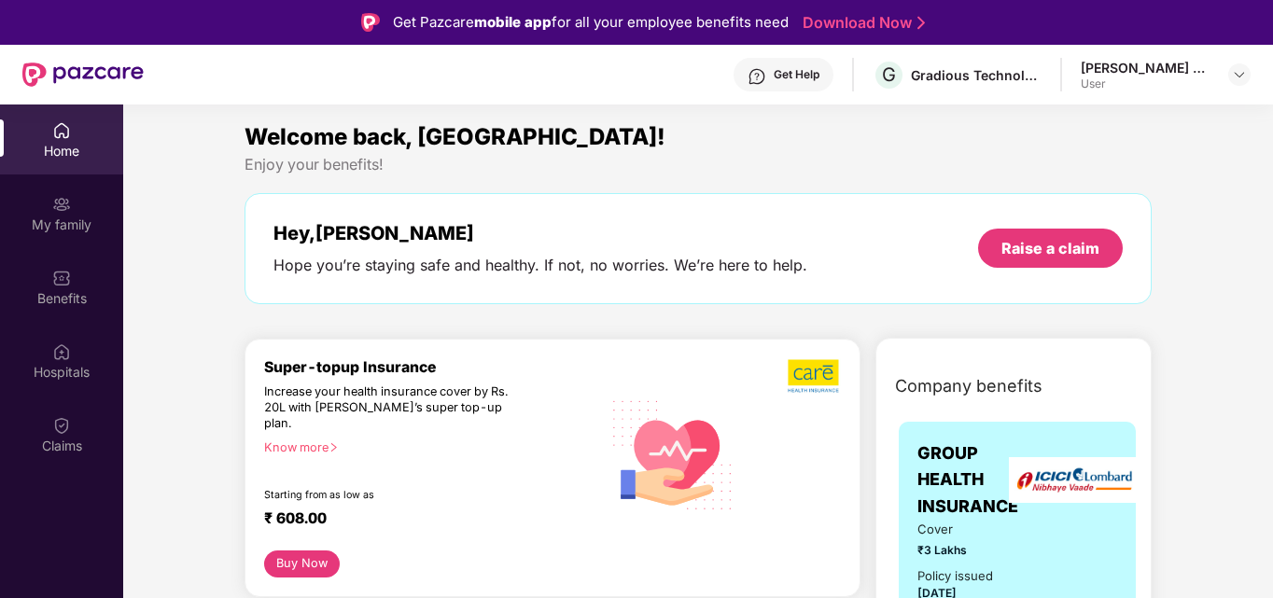
click at [291, 551] on button "Buy Now" at bounding box center [302, 564] width 76 height 27
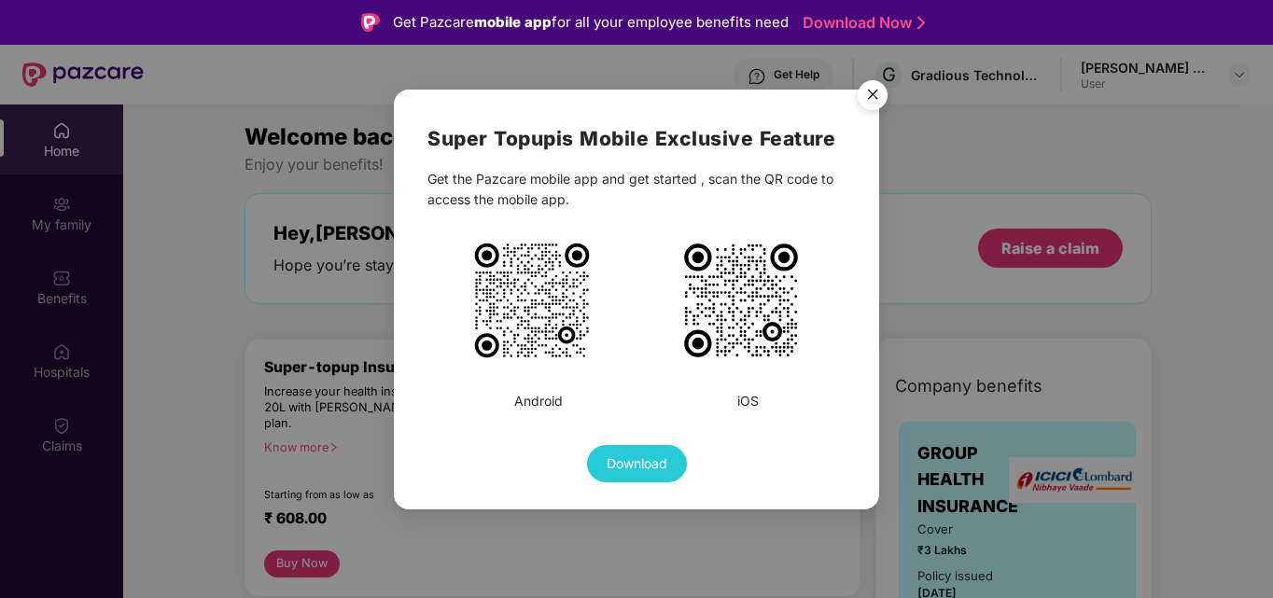
click at [868, 99] on img "Close" at bounding box center [873, 98] width 52 height 52
